Goal: Task Accomplishment & Management: Complete application form

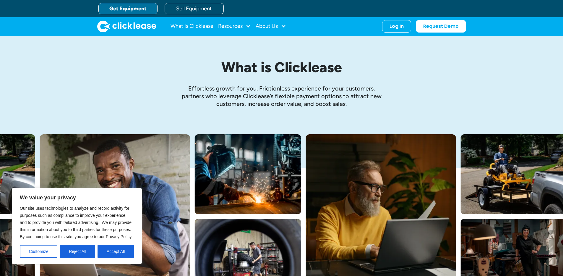
click at [129, 9] on link "Get Equipment" at bounding box center [127, 8] width 59 height 11
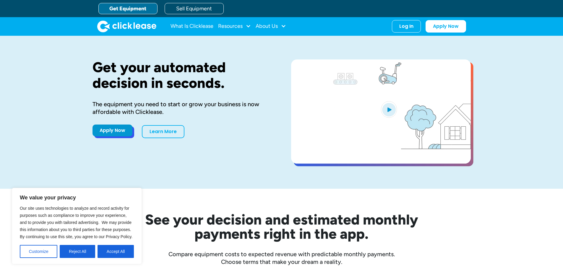
click at [108, 134] on link "Apply Now" at bounding box center [112, 130] width 40 height 12
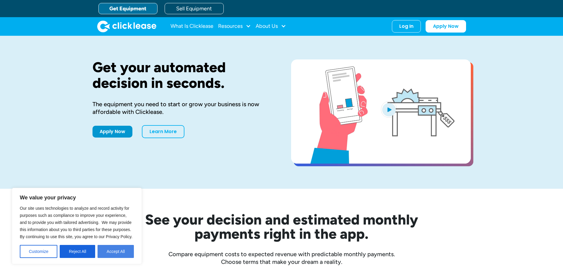
click at [120, 253] on button "Accept All" at bounding box center [115, 251] width 36 height 13
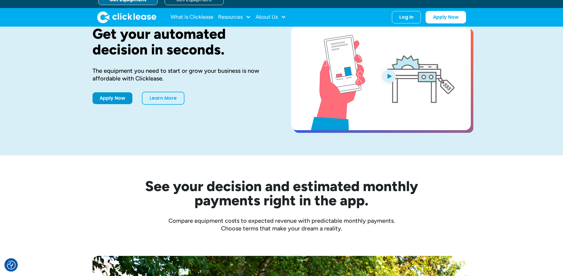
scroll to position [30, 0]
